Goal: Task Accomplishment & Management: Use online tool/utility

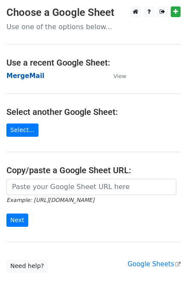
click at [32, 78] on strong "MergeMail" at bounding box center [25, 76] width 38 height 8
click at [24, 78] on strong "MergeMail" at bounding box center [25, 76] width 38 height 8
click at [36, 78] on strong "MergeMail" at bounding box center [25, 76] width 38 height 8
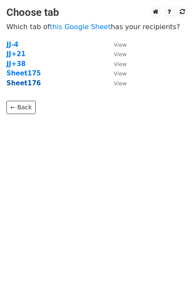
click at [29, 85] on strong "Sheet176" at bounding box center [23, 83] width 34 height 8
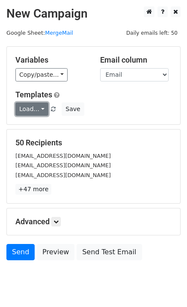
click at [35, 113] on link "Load..." at bounding box center [31, 108] width 33 height 13
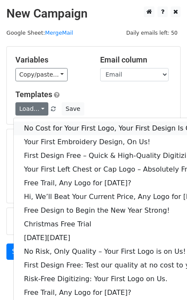
click at [56, 132] on link "No Cost for Your First Logo, Your First Design Is On Us!" at bounding box center [117, 129] width 207 height 14
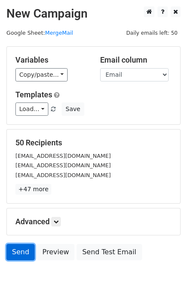
click at [25, 252] on link "Send" at bounding box center [20, 252] width 28 height 16
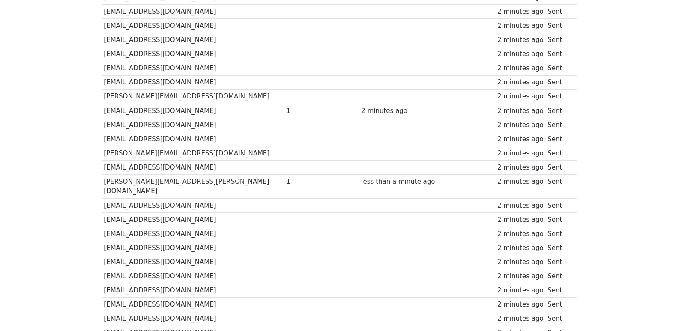
scroll to position [596, 0]
